Goal: Information Seeking & Learning: Learn about a topic

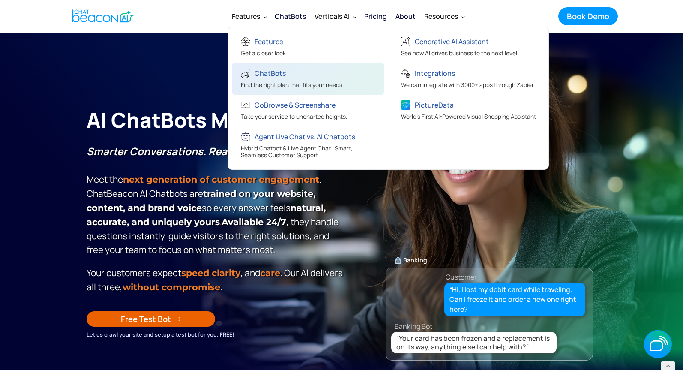
click at [254, 72] on div "ChatBots" at bounding box center [291, 74] width 101 height 14
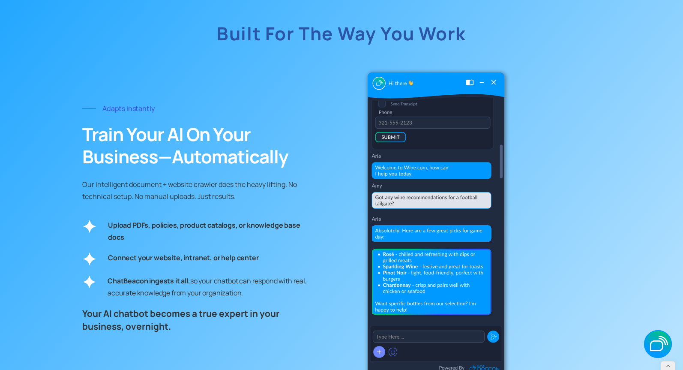
scroll to position [2220, 0]
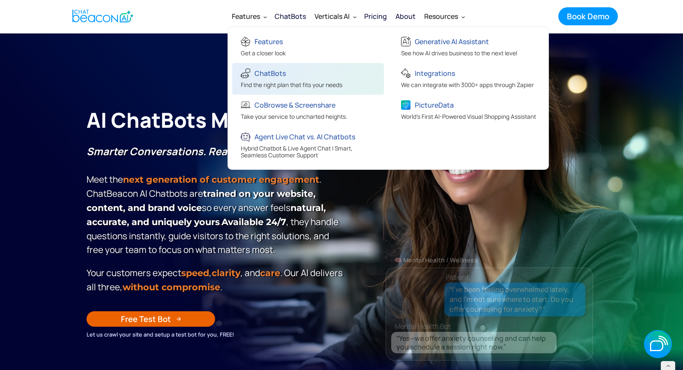
click at [270, 71] on div "ChatBots" at bounding box center [269, 73] width 31 height 12
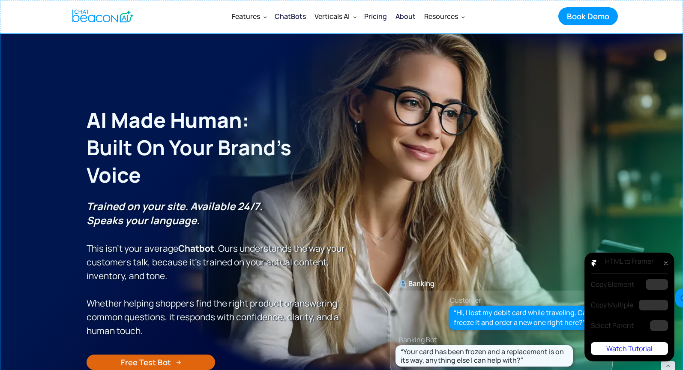
click at [664, 269] on div at bounding box center [665, 263] width 13 height 13
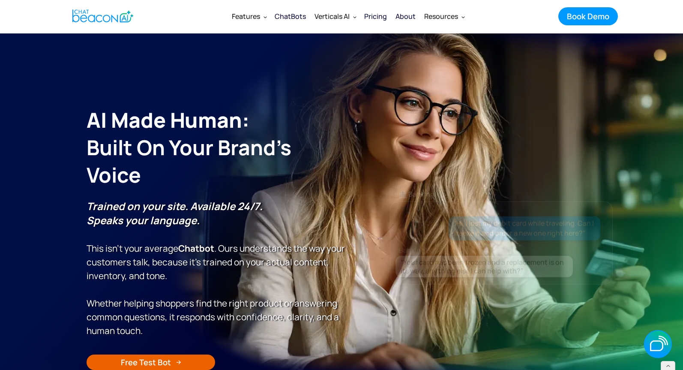
click at [86, 17] on img "home" at bounding box center [102, 16] width 61 height 17
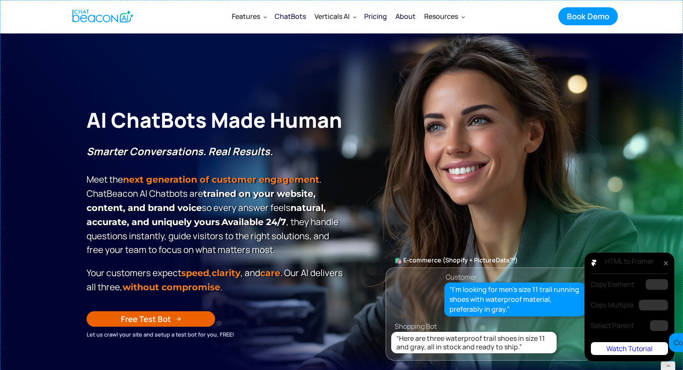
click at [657, 330] on rect "button" at bounding box center [657, 343] width 27 height 27
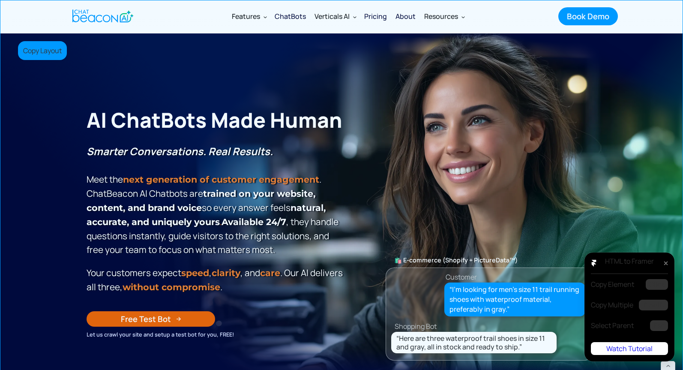
click at [7, 38] on section "**********" at bounding box center [341, 204] width 683 height 343
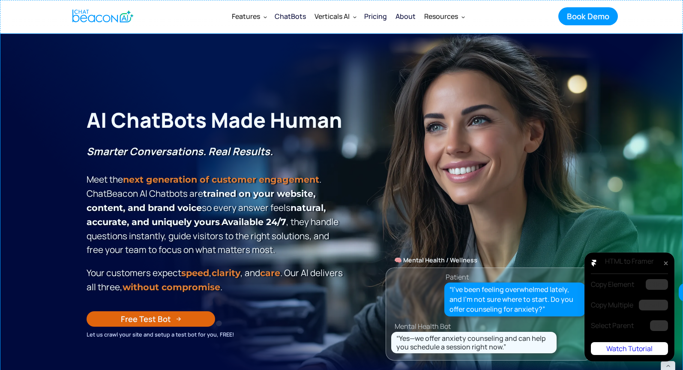
click at [667, 269] on div at bounding box center [665, 263] width 13 height 13
